Goal: Information Seeking & Learning: Learn about a topic

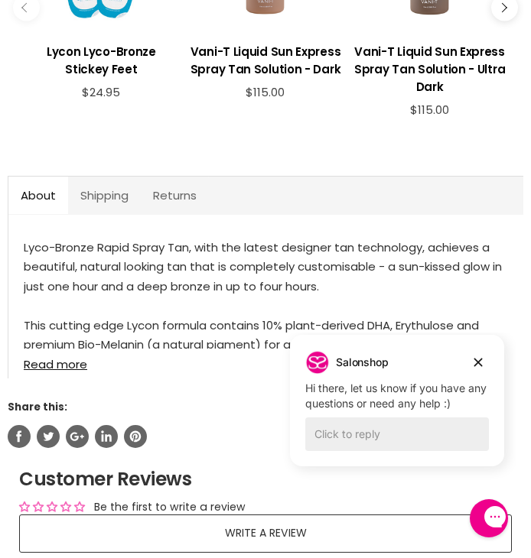
scroll to position [1226, 0]
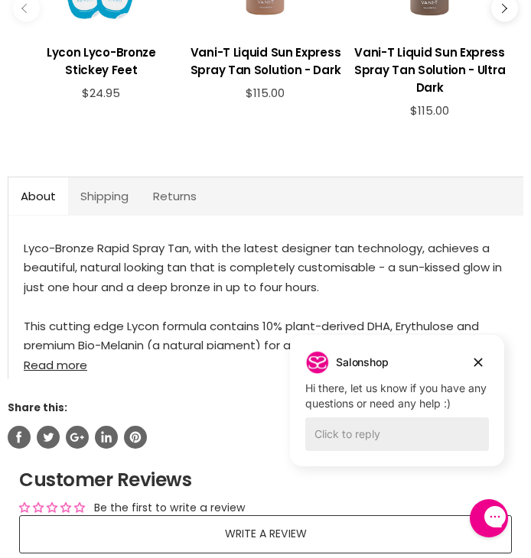
click at [51, 372] on link "Read more" at bounding box center [266, 360] width 484 height 22
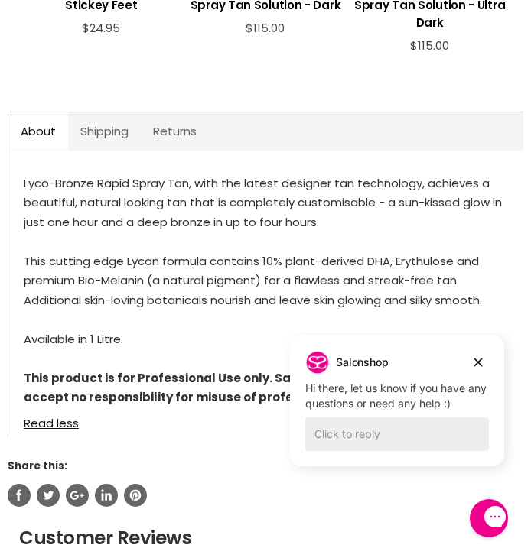
scroll to position [1302, 0]
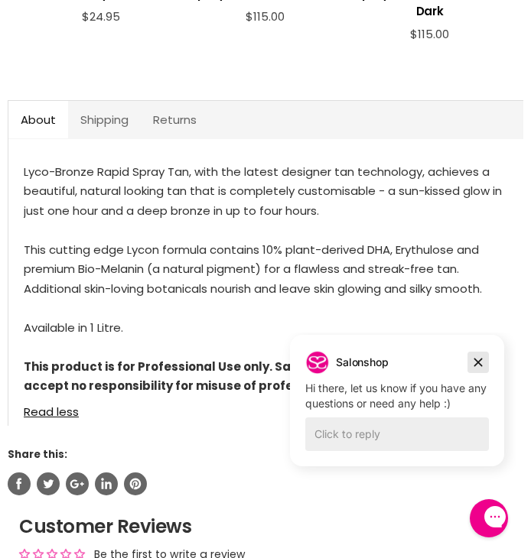
click at [484, 354] on icon "Dismiss campaign" at bounding box center [477, 362] width 15 height 18
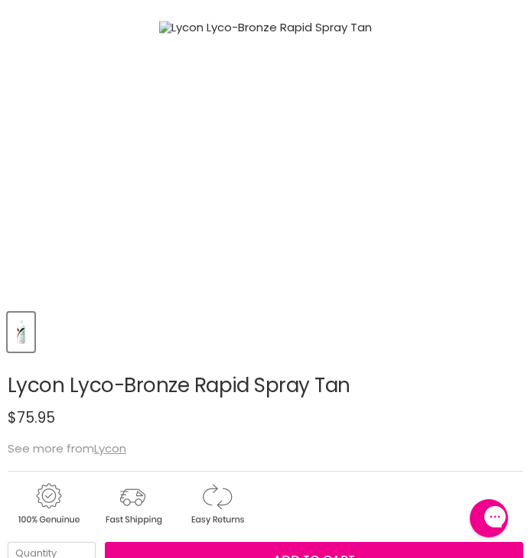
scroll to position [420, 0]
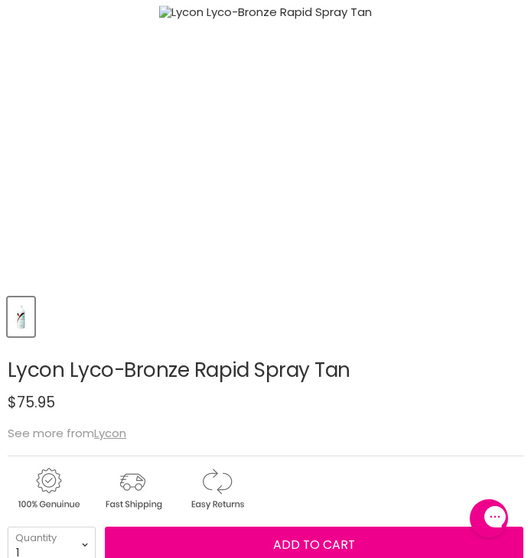
click at [15, 335] on img "Product thumbnails" at bounding box center [21, 317] width 24 height 36
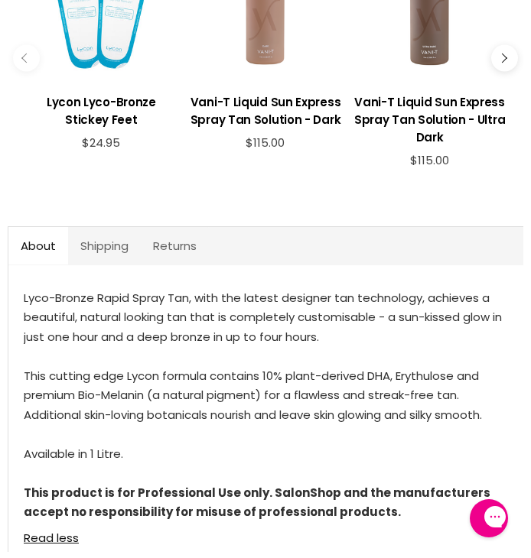
scroll to position [1178, 0]
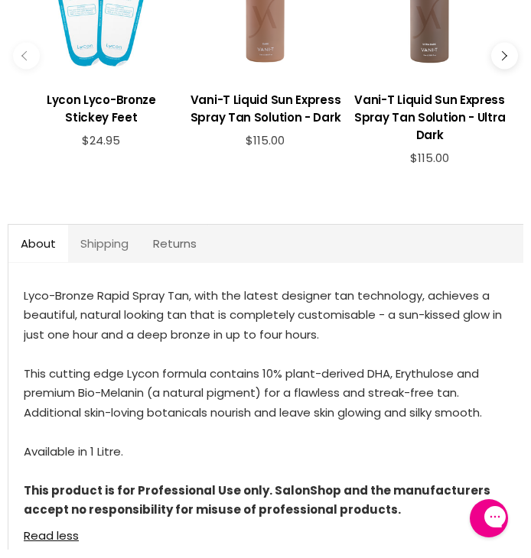
click at [107, 252] on link "Shipping" at bounding box center [104, 243] width 73 height 37
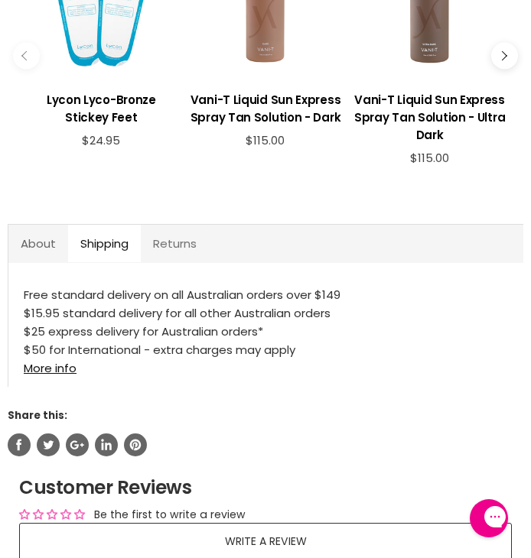
click at [157, 256] on link "Returns" at bounding box center [175, 243] width 68 height 37
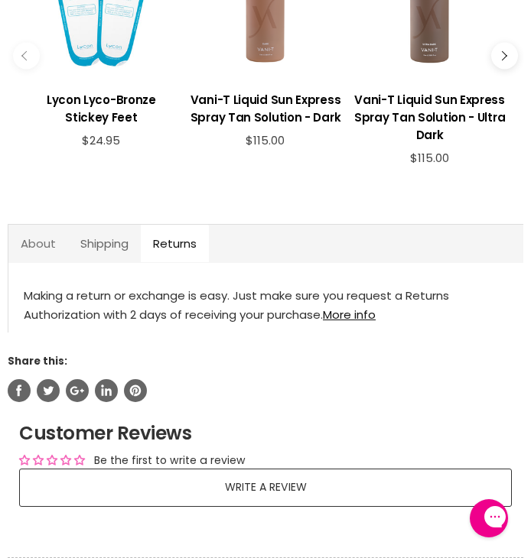
click at [38, 262] on link "About" at bounding box center [38, 243] width 60 height 37
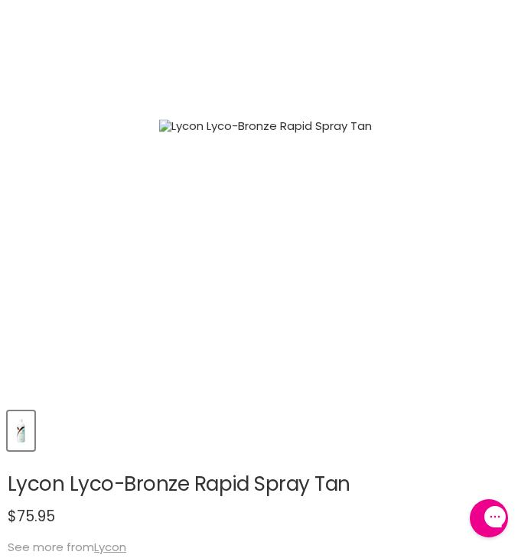
scroll to position [190, 0]
